Goal: Task Accomplishment & Management: Use online tool/utility

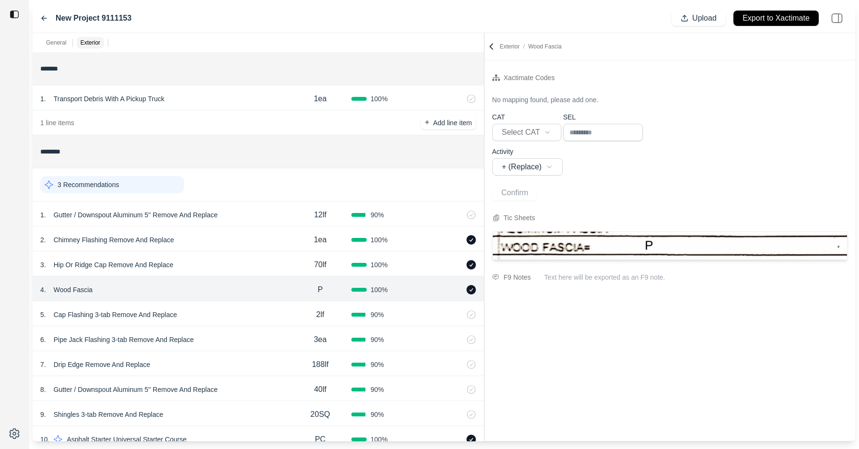
select select "*"
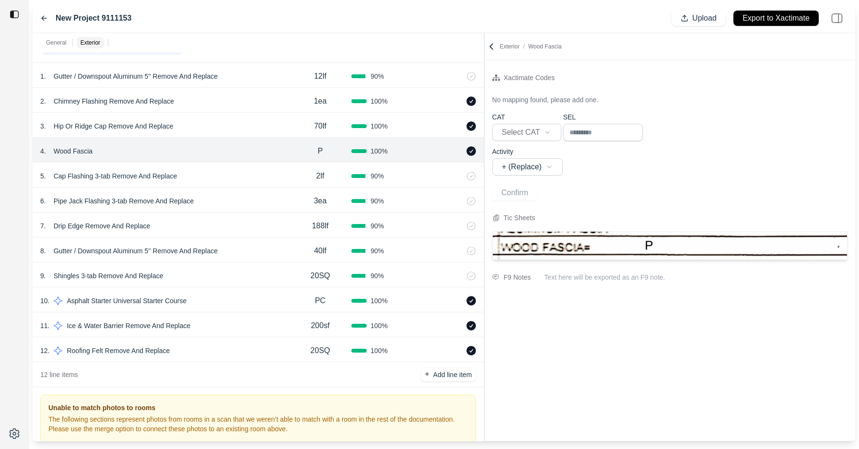
scroll to position [96, 0]
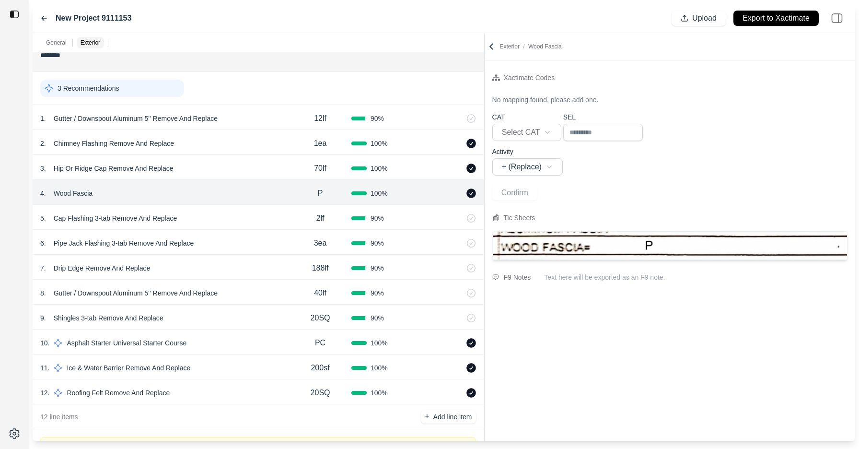
click at [321, 345] on p "PC" at bounding box center [320, 343] width 11 height 12
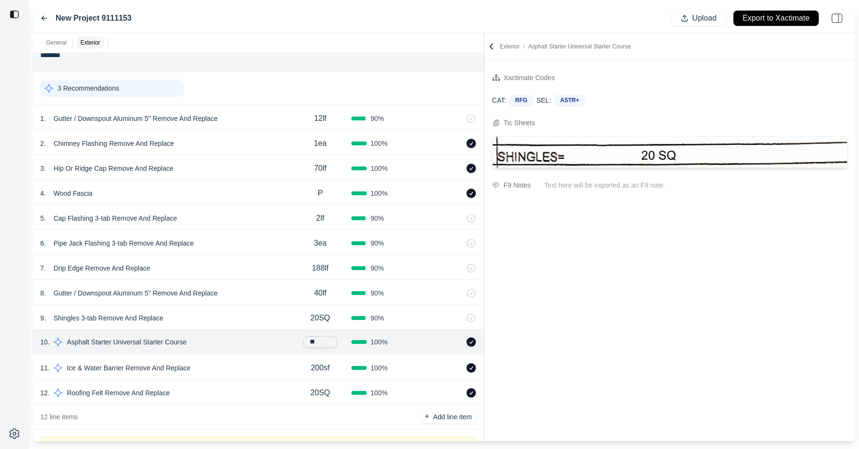
type input "*"
type input "**"
click at [275, 361] on div "11 . Ice & Water Barrier Remove And Replace" at bounding box center [164, 367] width 249 height 13
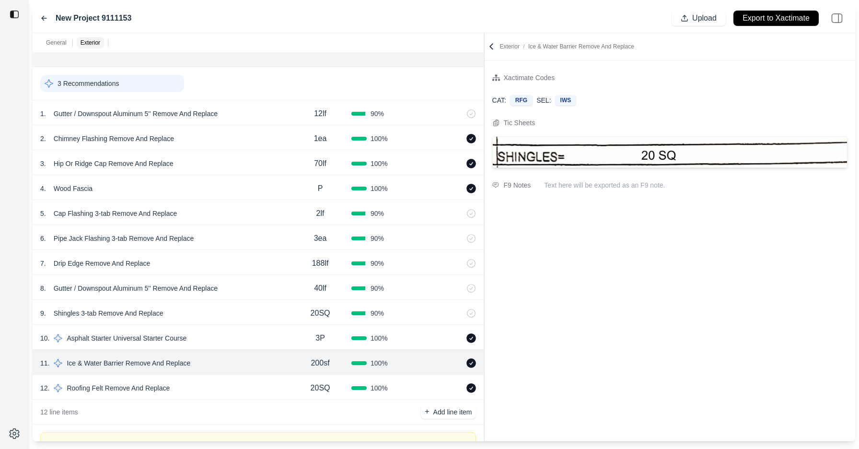
scroll to position [101, 0]
click at [173, 408] on div "12 line items + Add line item" at bounding box center [258, 411] width 451 height 25
click at [317, 389] on p "20SQ" at bounding box center [321, 388] width 20 height 12
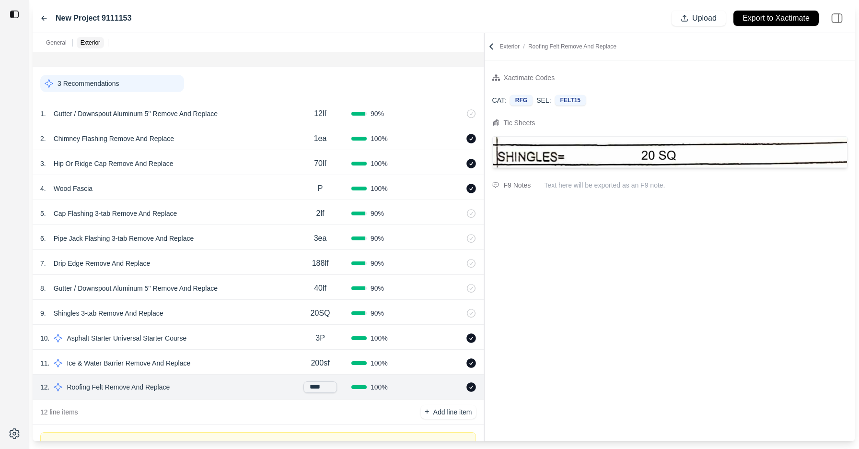
click at [317, 389] on input "****" at bounding box center [321, 387] width 34 height 12
type input "********"
click at [320, 364] on p "200sf" at bounding box center [320, 363] width 19 height 12
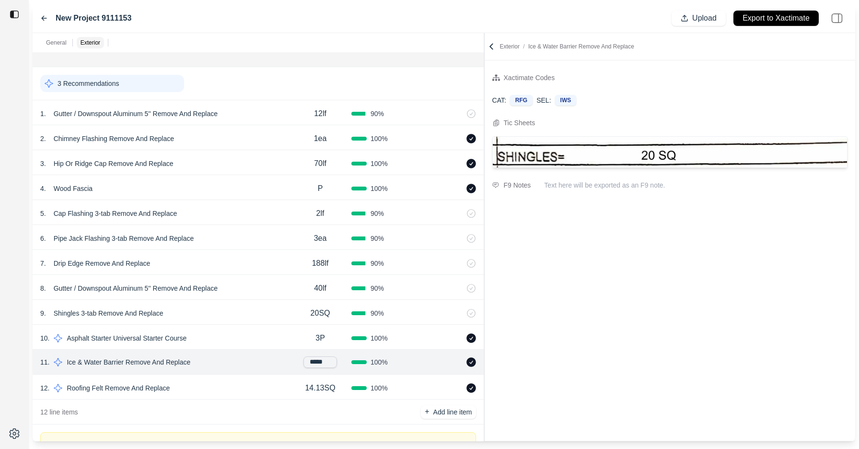
drag, startPoint x: 322, startPoint y: 364, endPoint x: 302, endPoint y: 363, distance: 20.2
click at [302, 363] on div "*****" at bounding box center [320, 362] width 62 height 12
type input "******"
click at [493, 44] on icon at bounding box center [492, 47] width 10 height 10
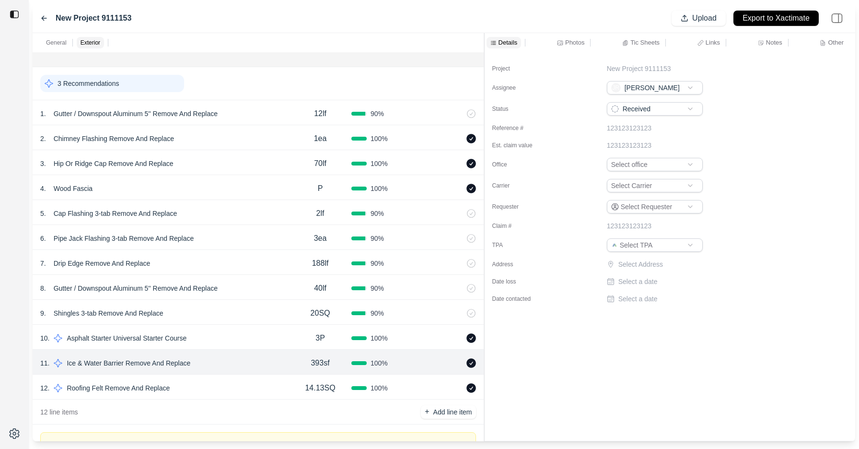
click at [572, 46] on p "Photos" at bounding box center [574, 42] width 19 height 8
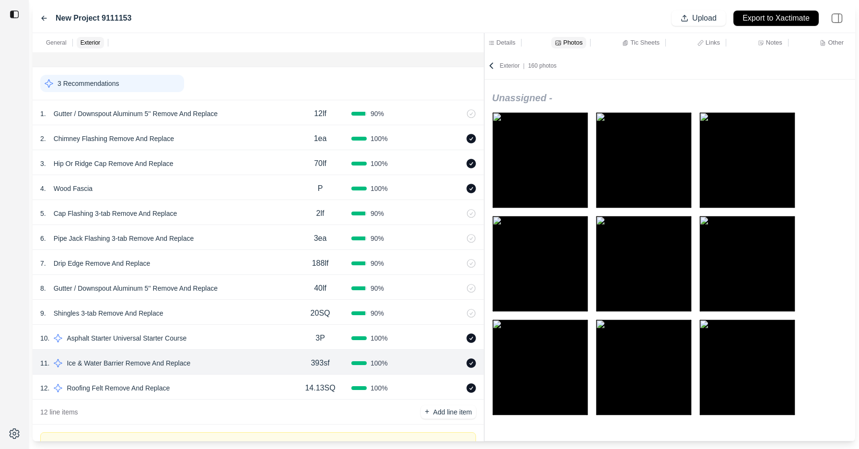
click at [489, 71] on div "Exterior | 160 photos" at bounding box center [670, 65] width 371 height 27
click at [491, 67] on icon at bounding box center [491, 65] width 3 height 5
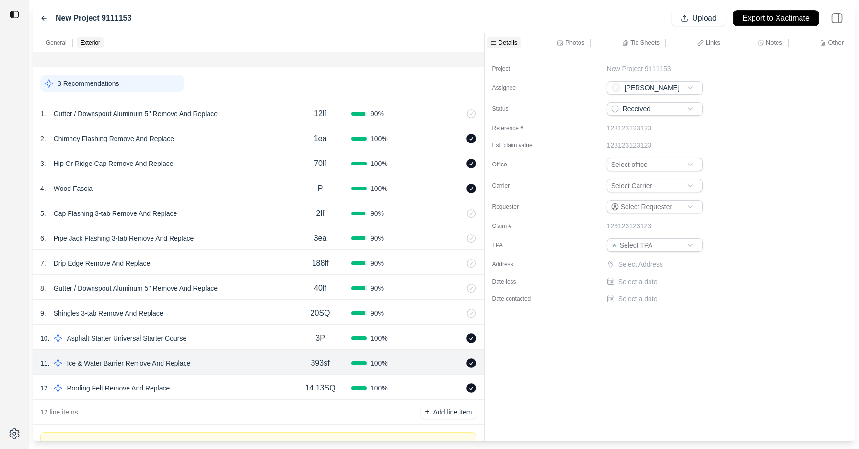
click at [766, 23] on button "Export to Xactimate" at bounding box center [776, 18] width 85 height 15
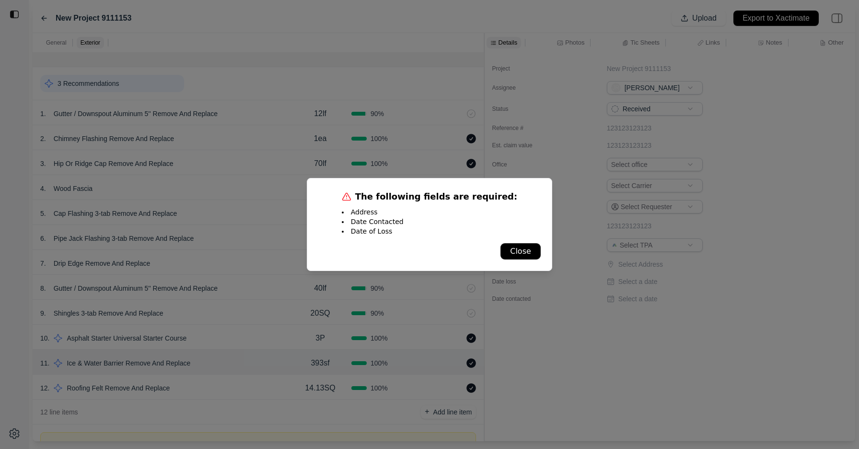
click at [522, 252] on button "Close" at bounding box center [520, 251] width 39 height 15
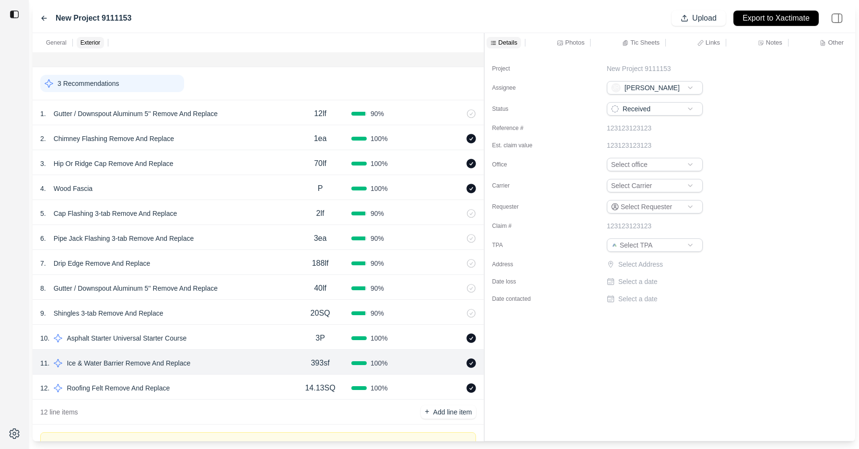
click at [650, 264] on p "Select Address" at bounding box center [662, 264] width 86 height 10
click at [650, 264] on input "text" at bounding box center [655, 265] width 96 height 13
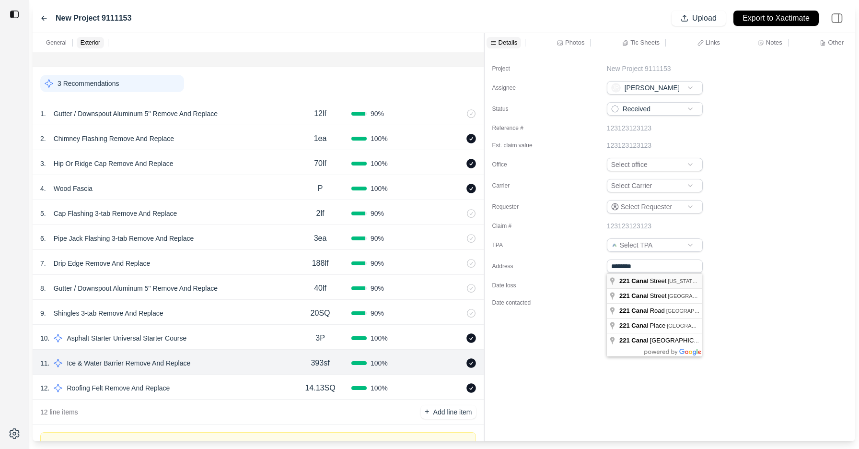
type input "**********"
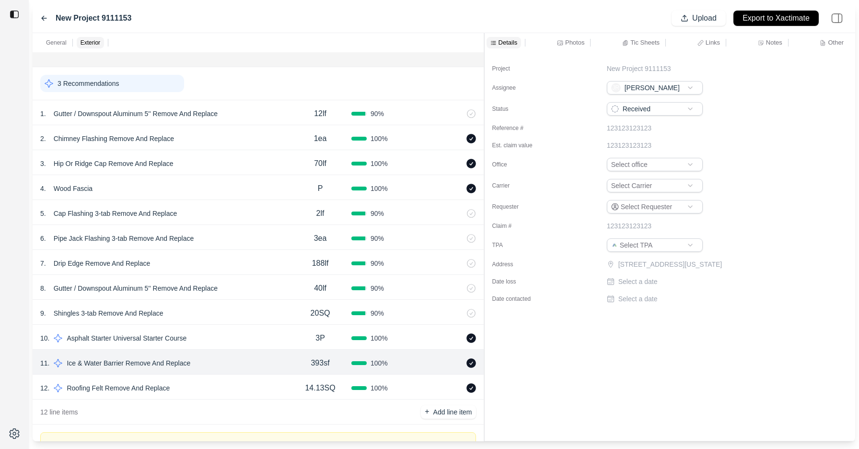
click at [639, 287] on div "Project New Project 9111153 Assignee JR John Reim Status Received Reference # 1…" at bounding box center [670, 179] width 371 height 255
click at [640, 282] on p "Select a date" at bounding box center [638, 282] width 39 height 10
type input "**********"
click at [652, 301] on p "Select a date" at bounding box center [638, 303] width 39 height 10
type input "**********"
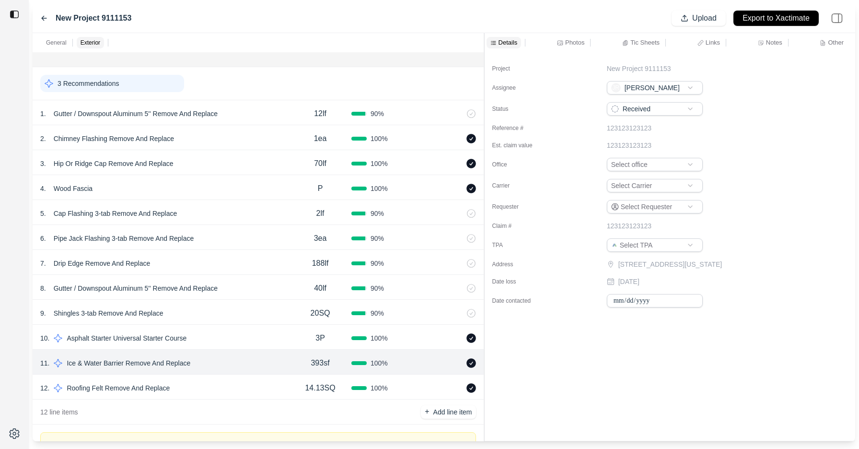
click at [711, 350] on div "**********" at bounding box center [670, 246] width 371 height 388
click at [749, 120] on div "Project New Project 9111153 Assignee JR John Reim Status Received Reference # 1…" at bounding box center [670, 179] width 371 height 255
click at [758, 18] on p "Export to Xactimate" at bounding box center [776, 18] width 67 height 11
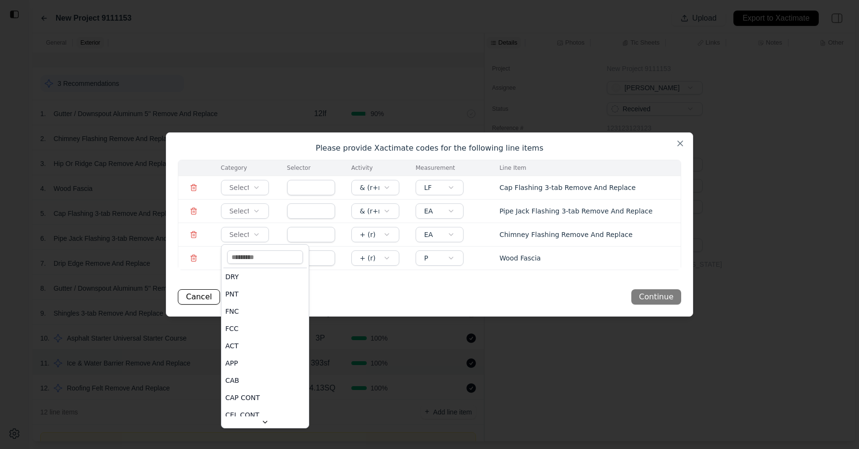
click at [249, 237] on body "New Project 9111153 Upload Export to Xactimate General Exterior ******* 1 . Tra…" at bounding box center [429, 224] width 859 height 449
click at [382, 300] on div at bounding box center [429, 224] width 859 height 449
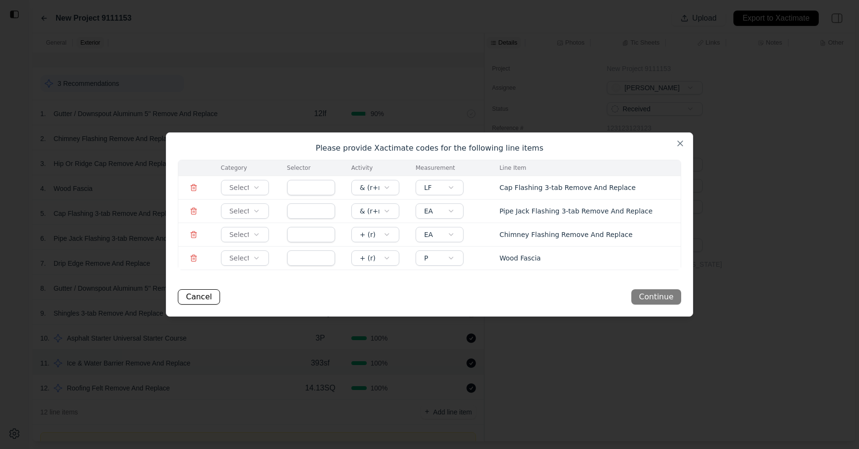
click at [190, 210] on icon at bounding box center [194, 211] width 8 height 8
click at [195, 239] on td at bounding box center [193, 234] width 31 height 23
click at [197, 254] on icon at bounding box center [194, 258] width 8 height 8
click at [195, 235] on icon at bounding box center [194, 235] width 8 height 8
click at [194, 188] on icon at bounding box center [194, 188] width 8 height 8
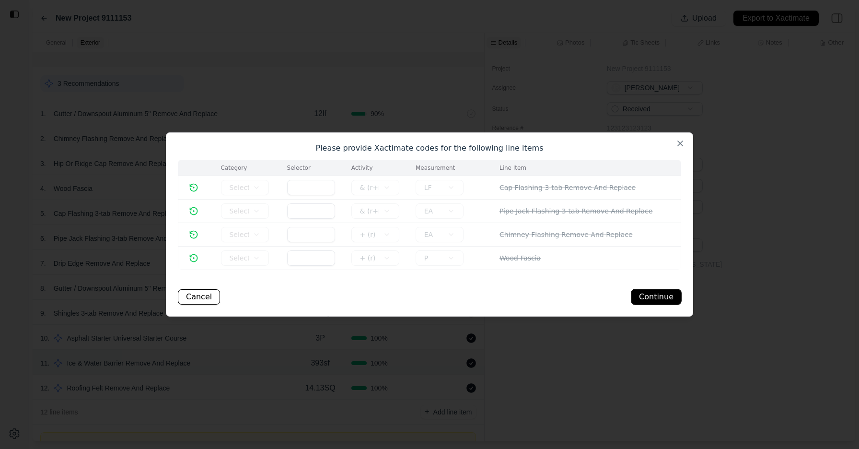
click at [666, 293] on button "Continue" at bounding box center [657, 296] width 50 height 15
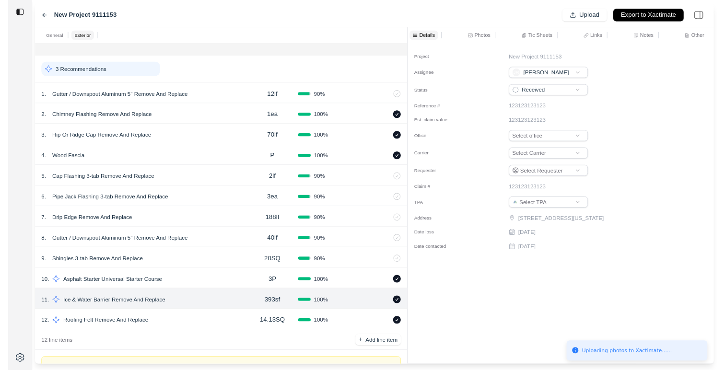
scroll to position [29, 0]
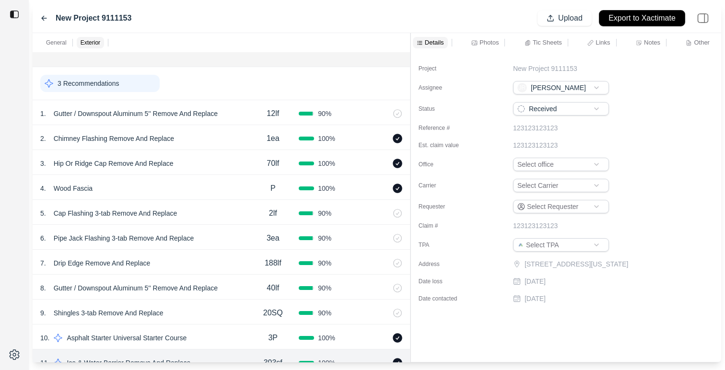
click at [628, 17] on p "Export to Xactimate" at bounding box center [642, 18] width 67 height 11
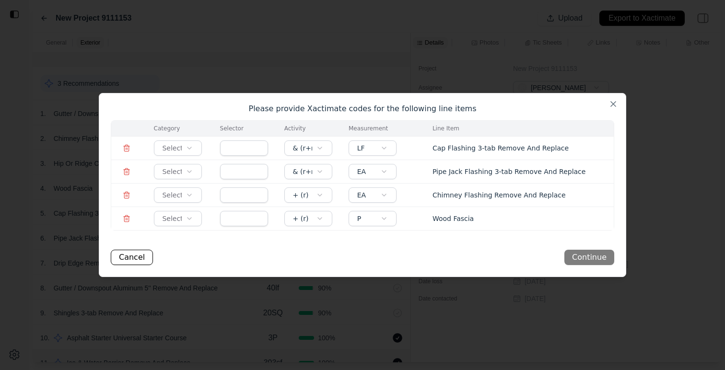
click at [125, 227] on td at bounding box center [126, 218] width 31 height 23
click at [124, 214] on td at bounding box center [126, 218] width 31 height 23
click at [127, 194] on icon at bounding box center [127, 195] width 8 height 8
click at [127, 217] on icon at bounding box center [127, 217] width 6 height 0
click at [125, 167] on td at bounding box center [126, 171] width 31 height 23
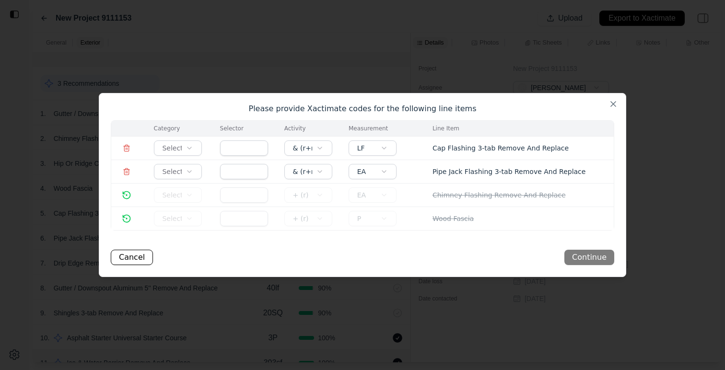
click at [126, 145] on icon at bounding box center [127, 145] width 2 height 1
click at [127, 176] on td at bounding box center [126, 171] width 31 height 23
click at [127, 170] on icon at bounding box center [127, 172] width 8 height 8
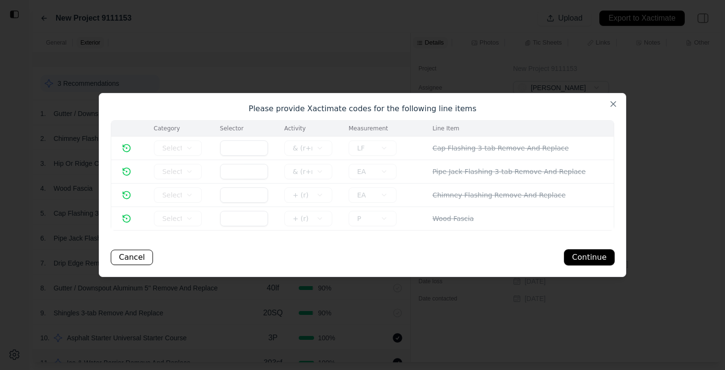
click at [597, 259] on button "Continue" at bounding box center [589, 257] width 50 height 15
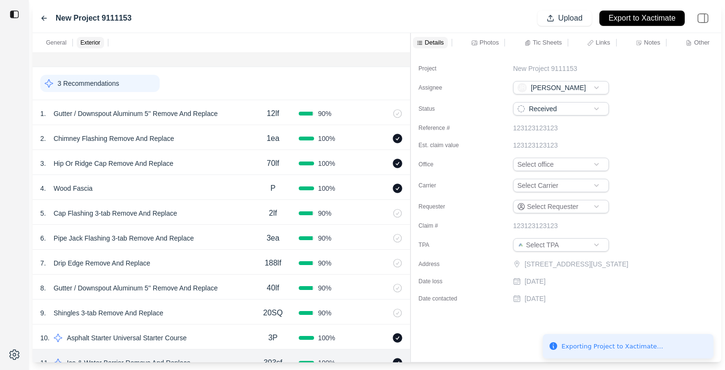
click at [537, 38] on div "Tic Sheets" at bounding box center [543, 43] width 41 height 12
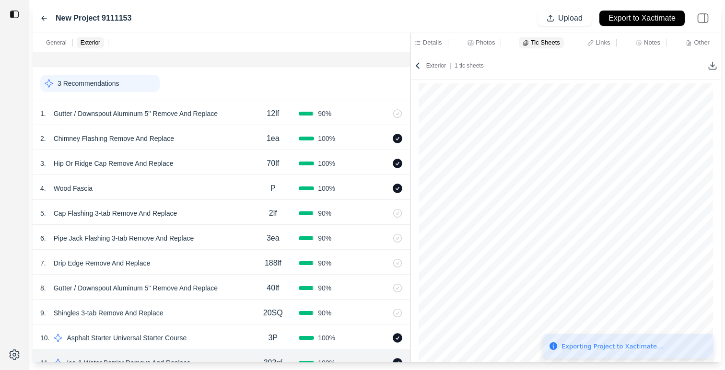
scroll to position [0, 0]
click at [337, 36] on div "General Exterior" at bounding box center [221, 42] width 377 height 19
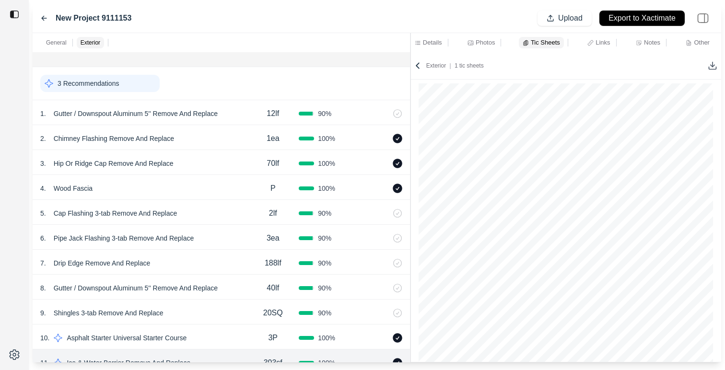
click at [280, 28] on div "New Project 9111153 Upload Export to Xactimate" at bounding box center [377, 18] width 689 height 29
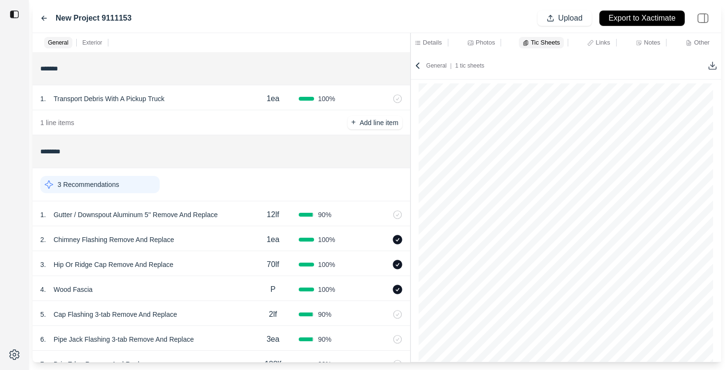
click at [419, 65] on icon at bounding box center [418, 66] width 10 height 10
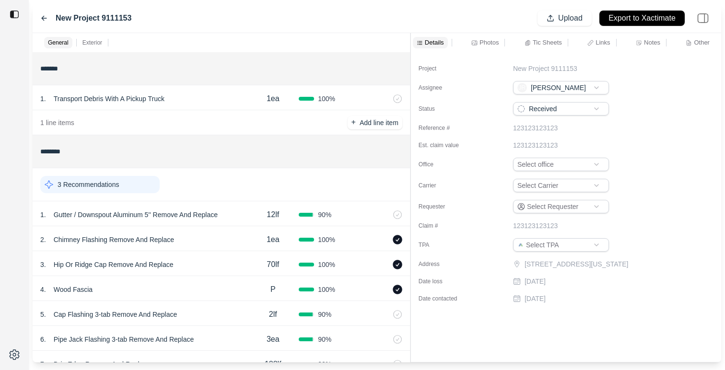
click at [487, 41] on p "Photos" at bounding box center [489, 42] width 19 height 8
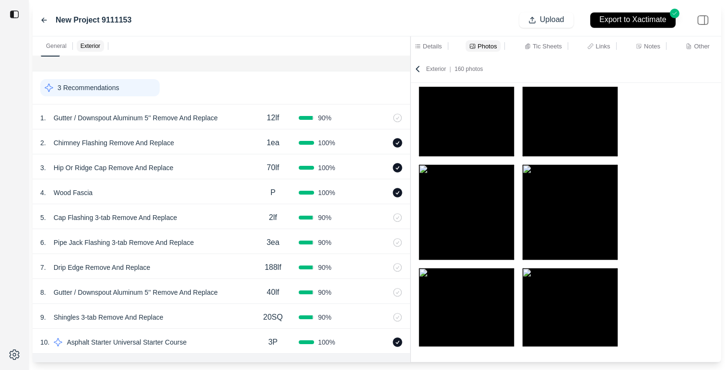
scroll to position [58, 0]
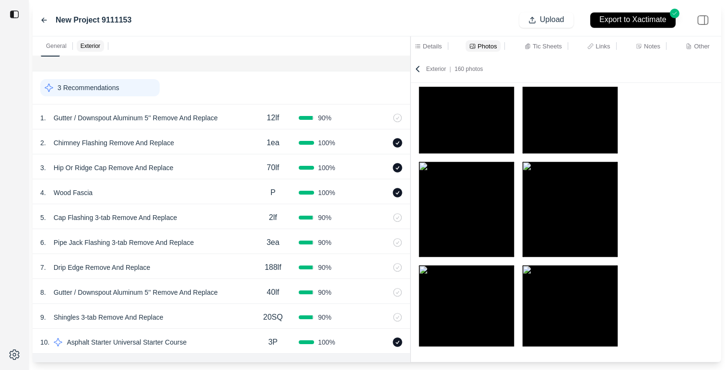
click at [246, 117] on div "1 . Gutter / Downspout Aluminum 5'' Remove And Replace" at bounding box center [143, 117] width 207 height 13
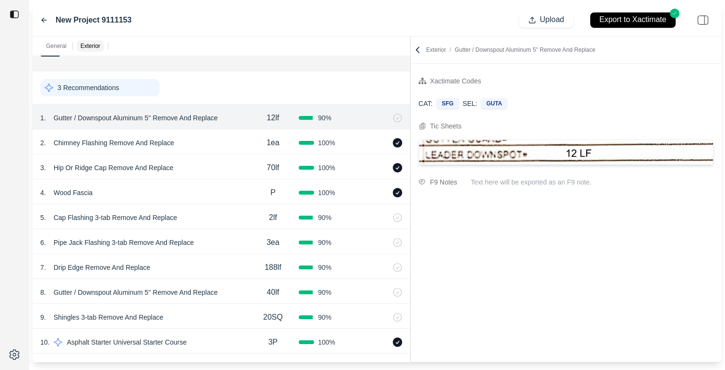
click at [202, 138] on div "2 . Chimney Flashing Remove And Replace" at bounding box center [143, 142] width 207 height 13
select select "*"
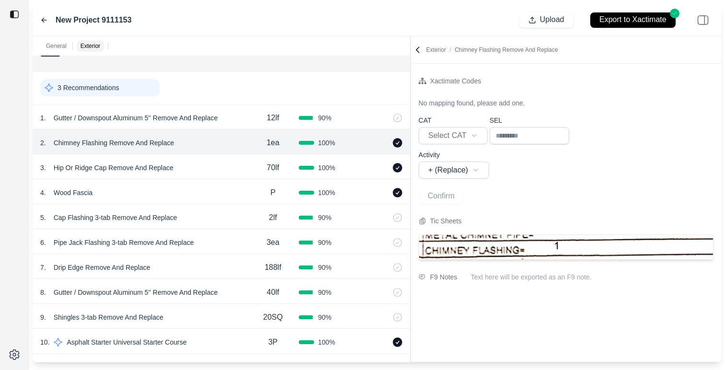
click at [207, 161] on div "3 . Hip Or Ridge Cap Remove And Replace" at bounding box center [143, 167] width 207 height 13
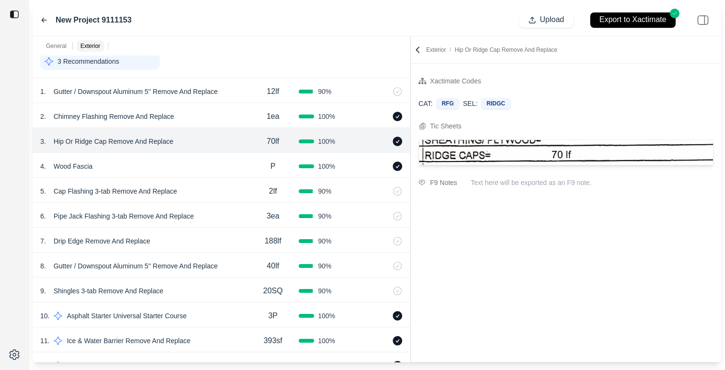
scroll to position [128, 0]
click at [222, 211] on div "6 . Pipe Jack Flashing 3-tab Remove And Replace" at bounding box center [143, 215] width 207 height 13
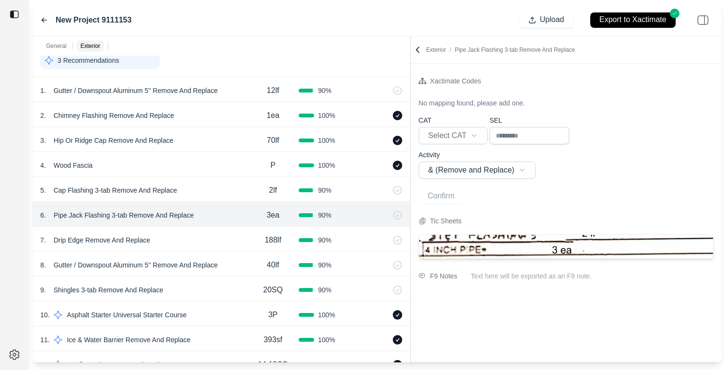
click at [213, 233] on div "7 . Drip Edge Remove And Replace 188lf 90 %" at bounding box center [221, 239] width 377 height 25
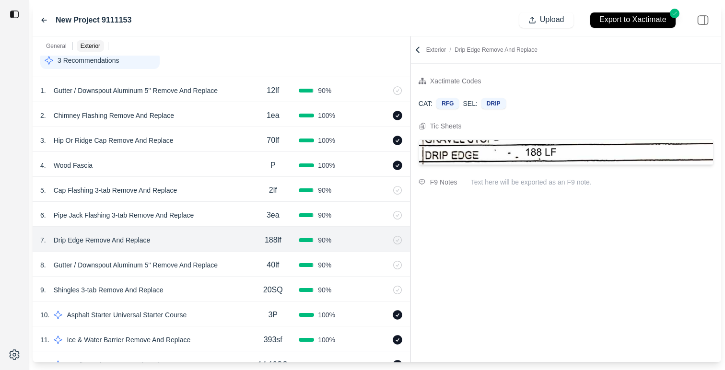
click at [227, 187] on div "5 . Cap Flashing 3-tab Remove And Replace" at bounding box center [143, 190] width 207 height 13
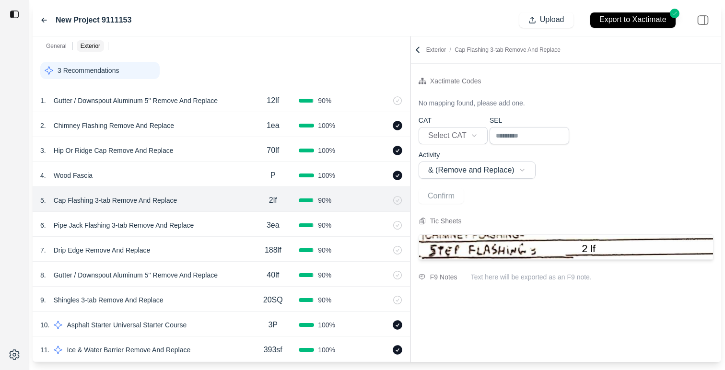
scroll to position [105, 0]
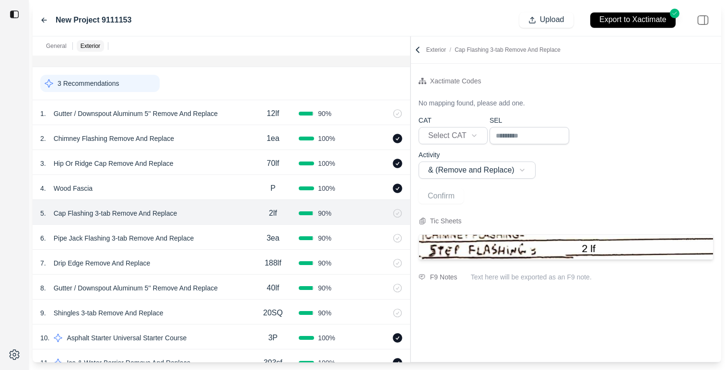
click at [136, 81] on div "3 Recommendations" at bounding box center [99, 83] width 119 height 17
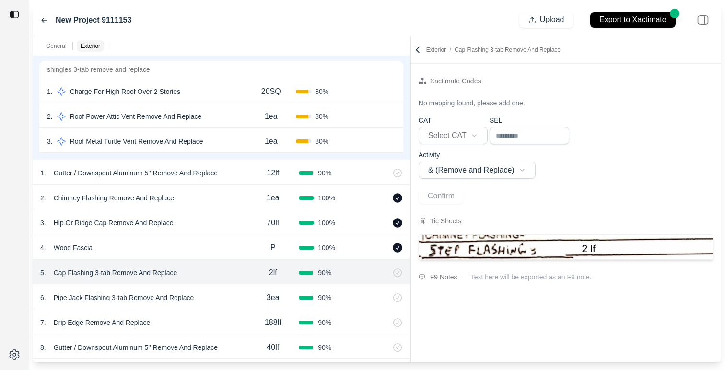
scroll to position [133, 0]
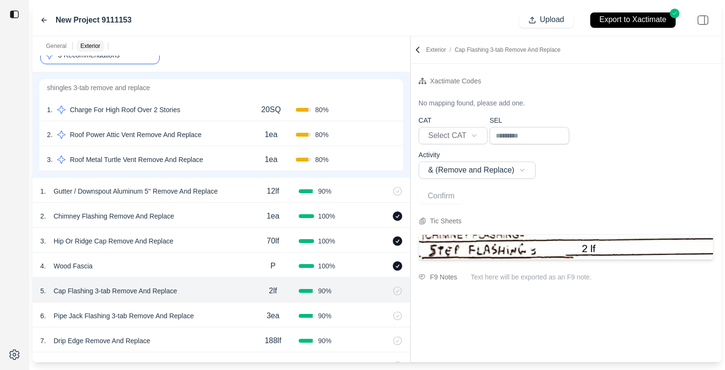
click at [138, 62] on div "3 Recommendations" at bounding box center [99, 55] width 119 height 18
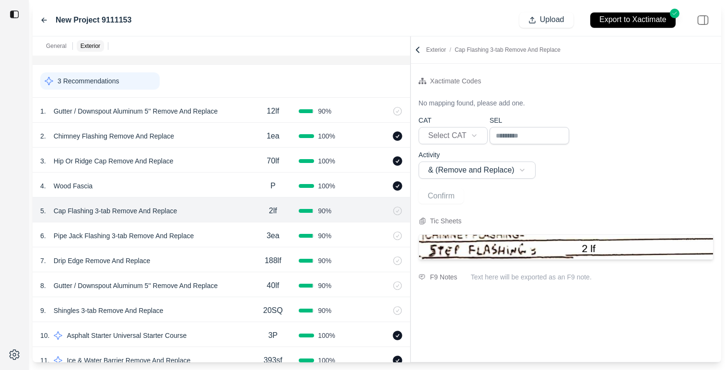
scroll to position [119, 0]
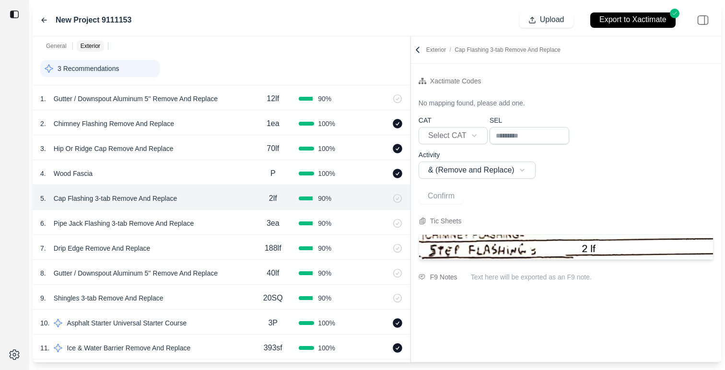
click at [419, 55] on div "Exterior / Cap Flashing 3-tab Remove And Replace" at bounding box center [566, 49] width 310 height 27
click at [420, 51] on icon at bounding box center [418, 50] width 10 height 10
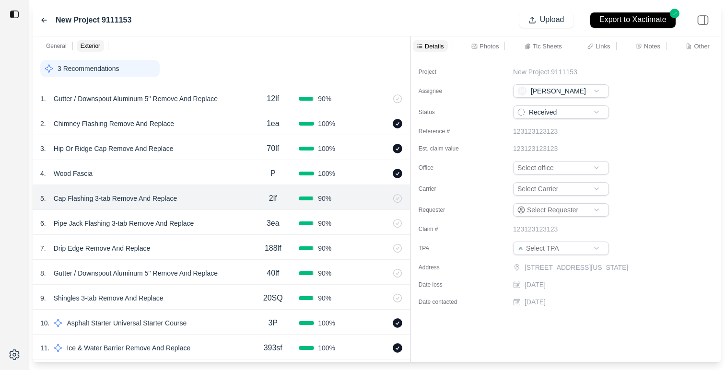
click at [484, 49] on p "Photos" at bounding box center [489, 46] width 19 height 8
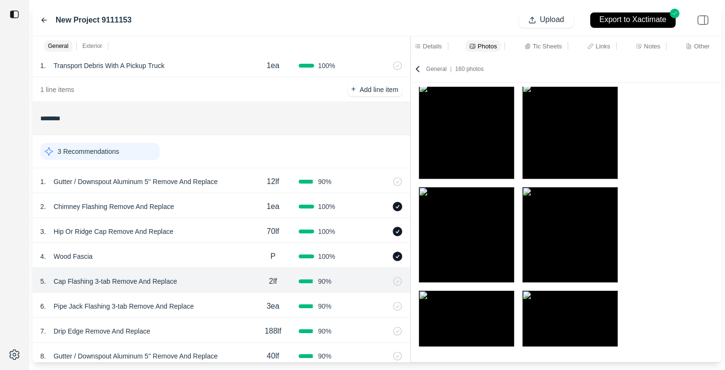
scroll to position [35, 0]
click at [252, 182] on div "12lf" at bounding box center [273, 182] width 52 height 19
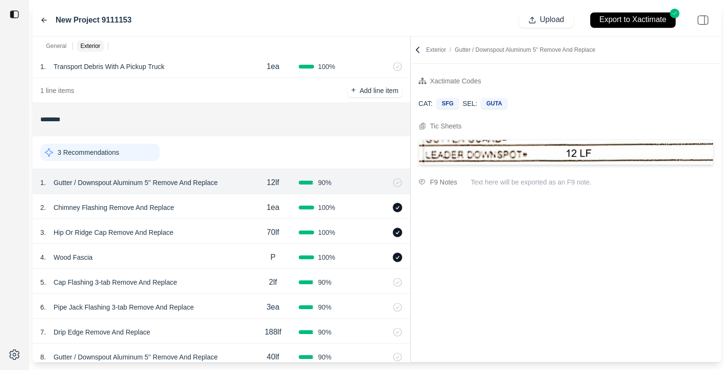
click at [249, 155] on div "3 Recommendations" at bounding box center [221, 152] width 362 height 25
click at [240, 208] on div "2 . Chimney Flashing Remove And Replace" at bounding box center [143, 207] width 207 height 13
select select "*"
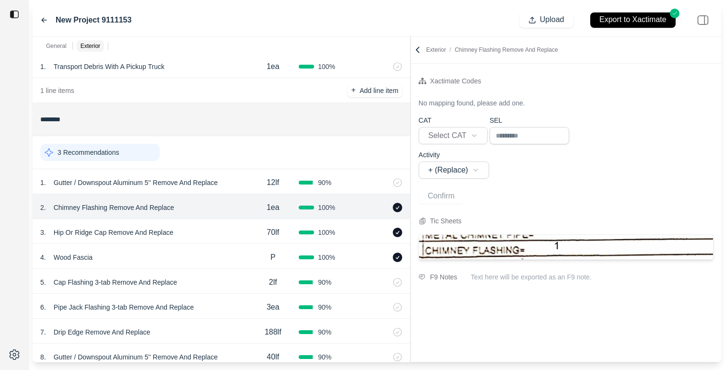
click at [239, 185] on div "1 . Gutter / Downspout Aluminum 5'' Remove And Replace" at bounding box center [143, 182] width 207 height 13
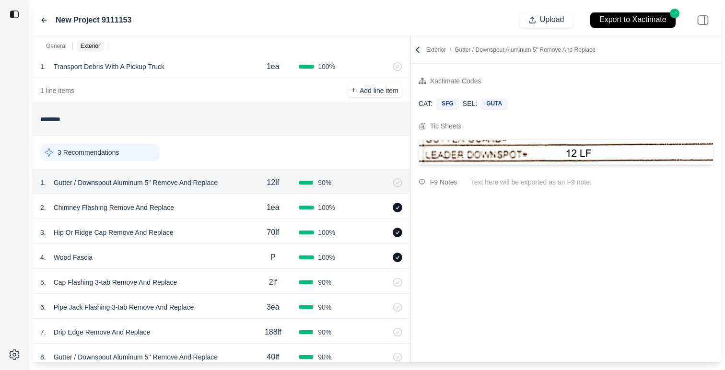
click at [413, 52] on icon at bounding box center [418, 50] width 10 height 10
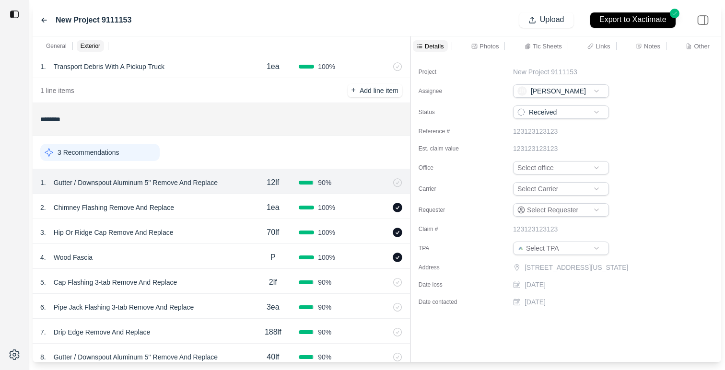
click at [479, 51] on div "Photos" at bounding box center [485, 46] width 31 height 12
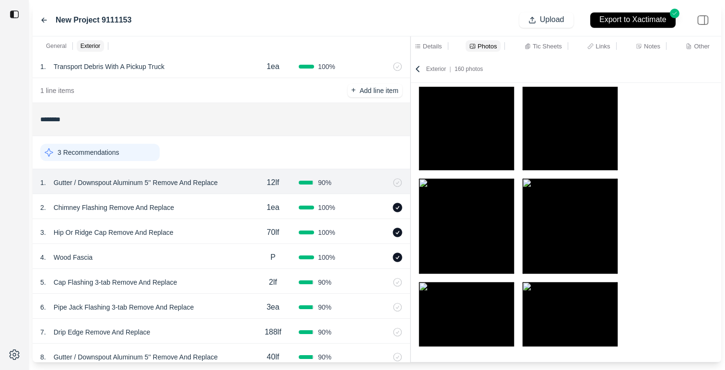
scroll to position [637, 0]
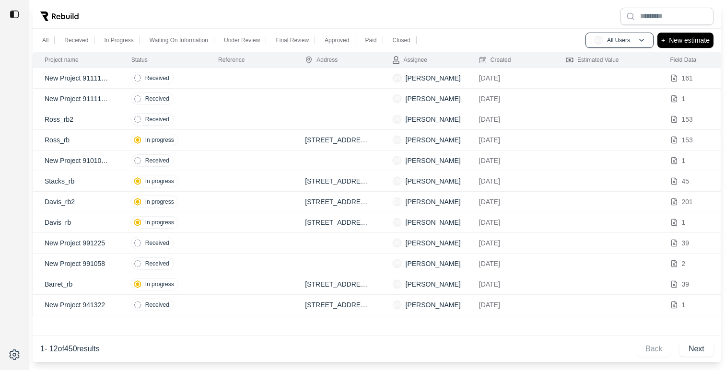
click at [216, 122] on td at bounding box center [250, 119] width 87 height 21
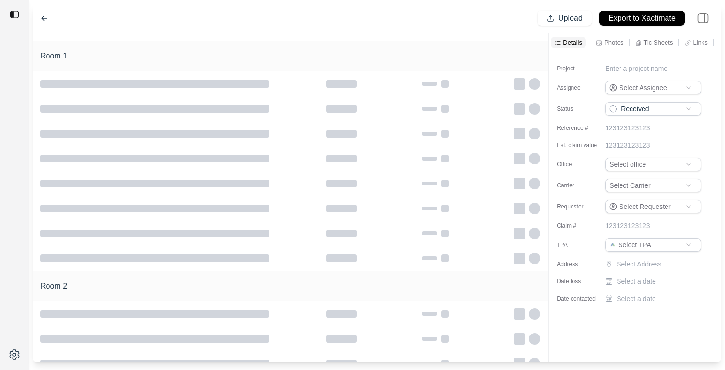
type input "**********"
click at [686, 40] on icon at bounding box center [688, 43] width 6 height 6
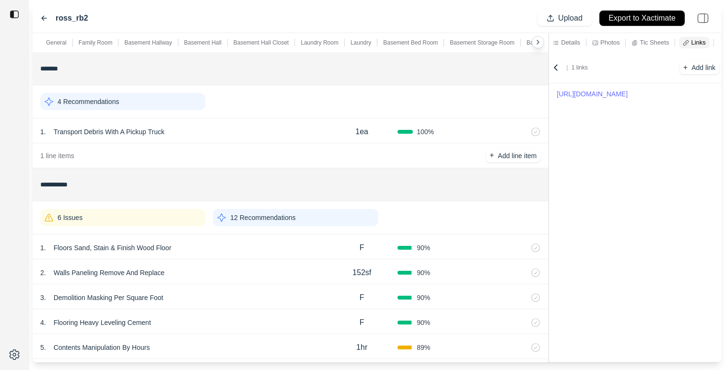
click at [300, 217] on div "12 Recommendations" at bounding box center [295, 217] width 165 height 17
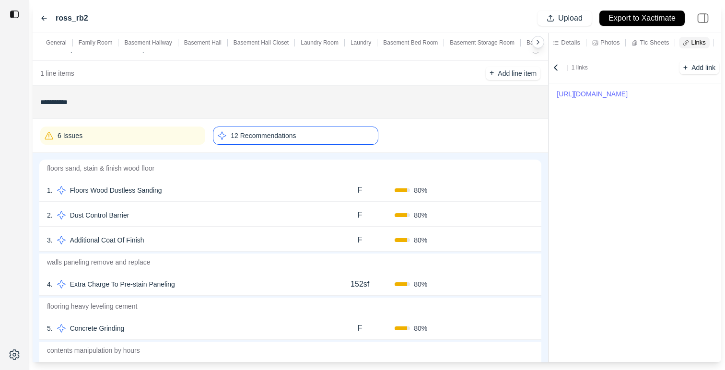
scroll to position [102, 0]
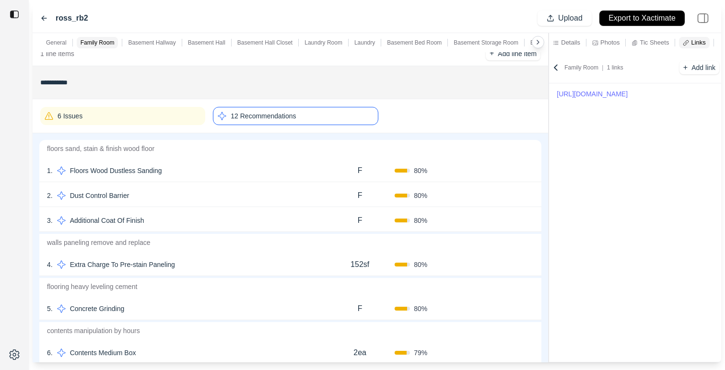
click at [261, 213] on div "3 . Additional Coat Of Finish F 80 % Confirm" at bounding box center [290, 219] width 502 height 25
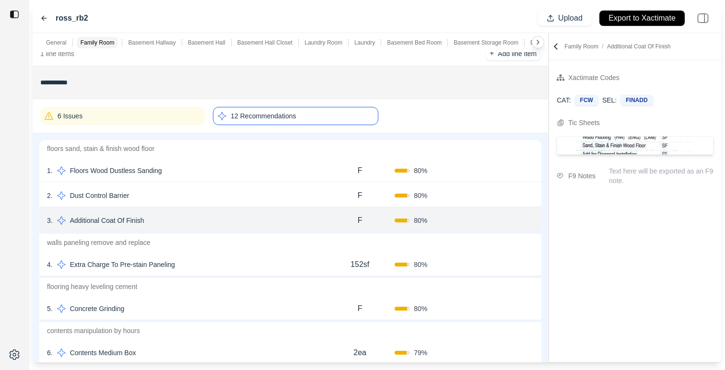
click at [262, 258] on div "4 . Extra Charge To Pre-stain Paneling" at bounding box center [186, 264] width 278 height 13
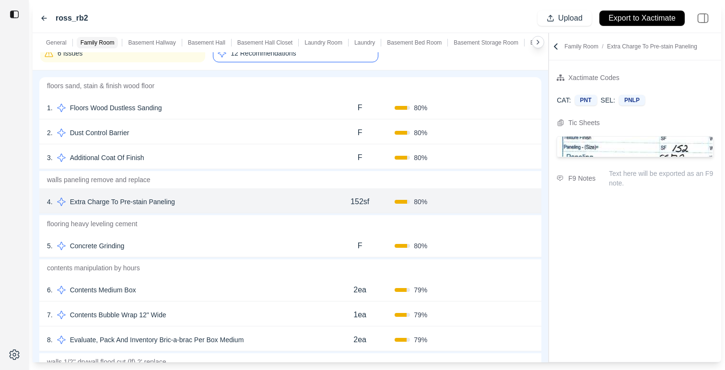
click at [262, 241] on div "5 . Concrete Grinding" at bounding box center [186, 245] width 278 height 13
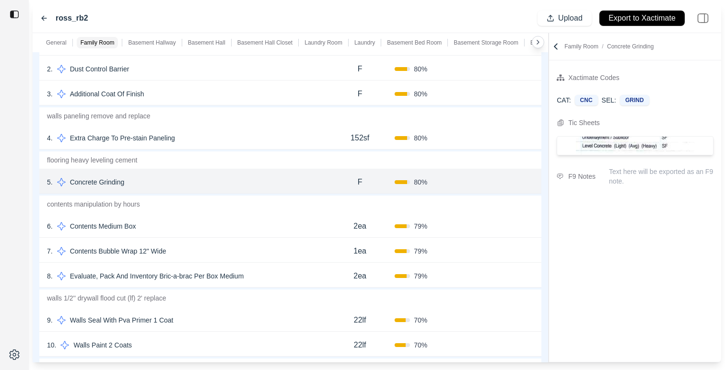
scroll to position [229, 0]
click at [256, 253] on div "7 . Contents Bubble Wrap 12" Wide" at bounding box center [186, 250] width 278 height 13
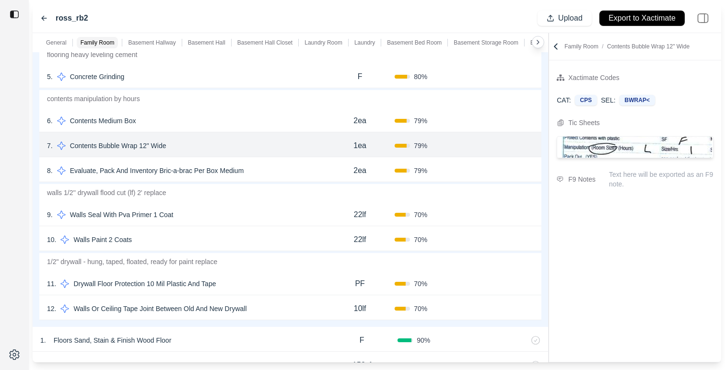
scroll to position [338, 0]
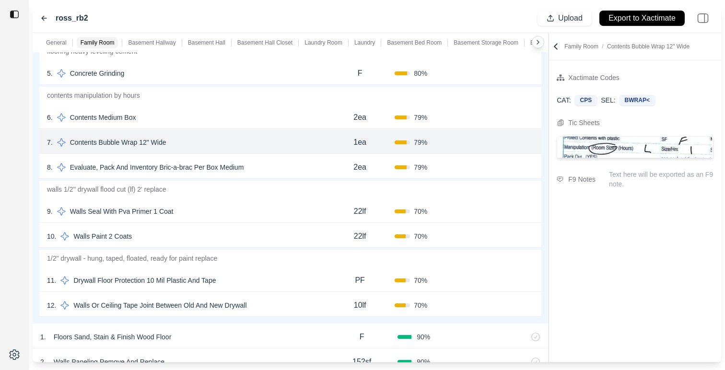
click at [247, 232] on div "10 . Walls Paint 2 Coats" at bounding box center [186, 236] width 278 height 13
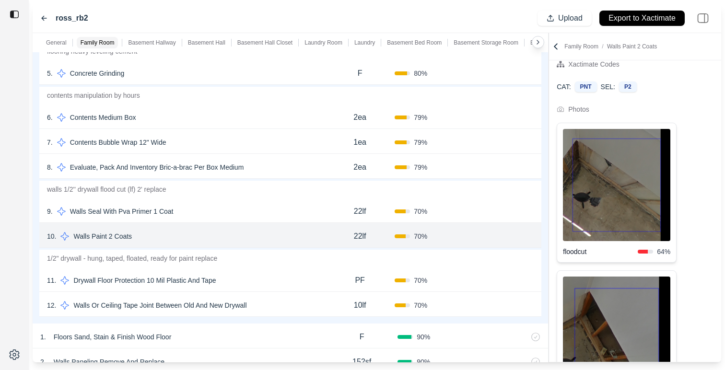
scroll to position [17, 0]
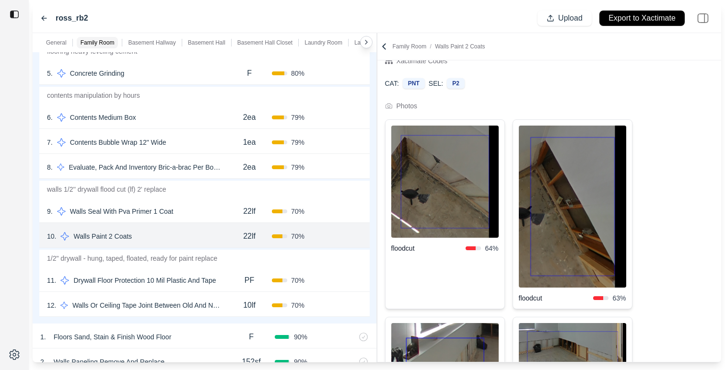
click at [328, 223] on div "**********" at bounding box center [377, 197] width 689 height 329
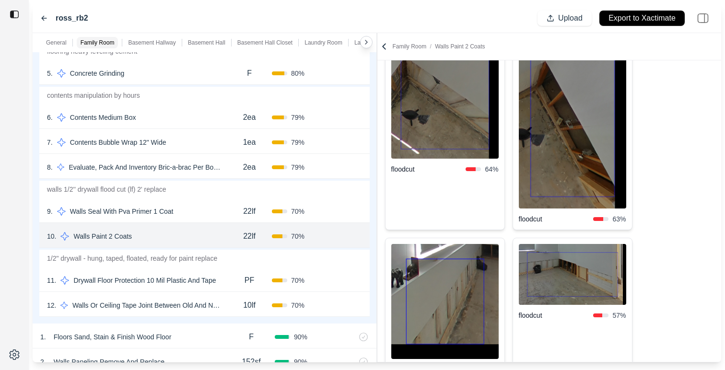
scroll to position [74, 0]
